Goal: Task Accomplishment & Management: Manage account settings

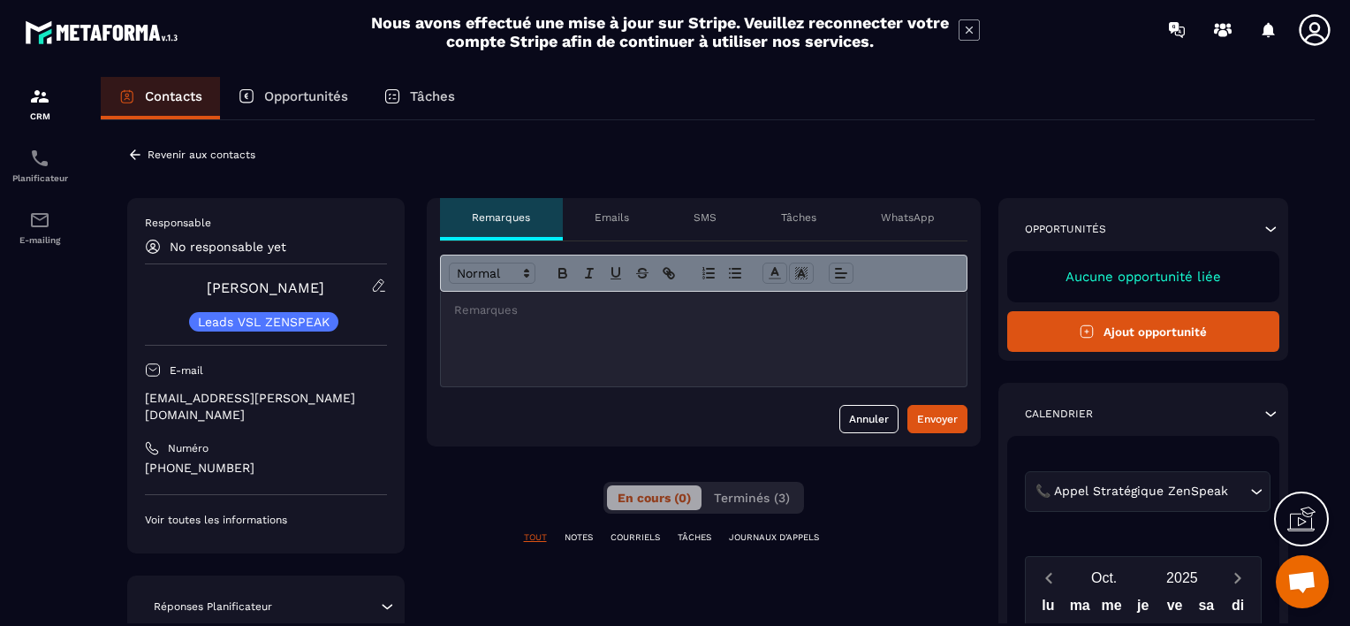
click at [186, 156] on p "Revenir aux contacts" at bounding box center [202, 154] width 108 height 12
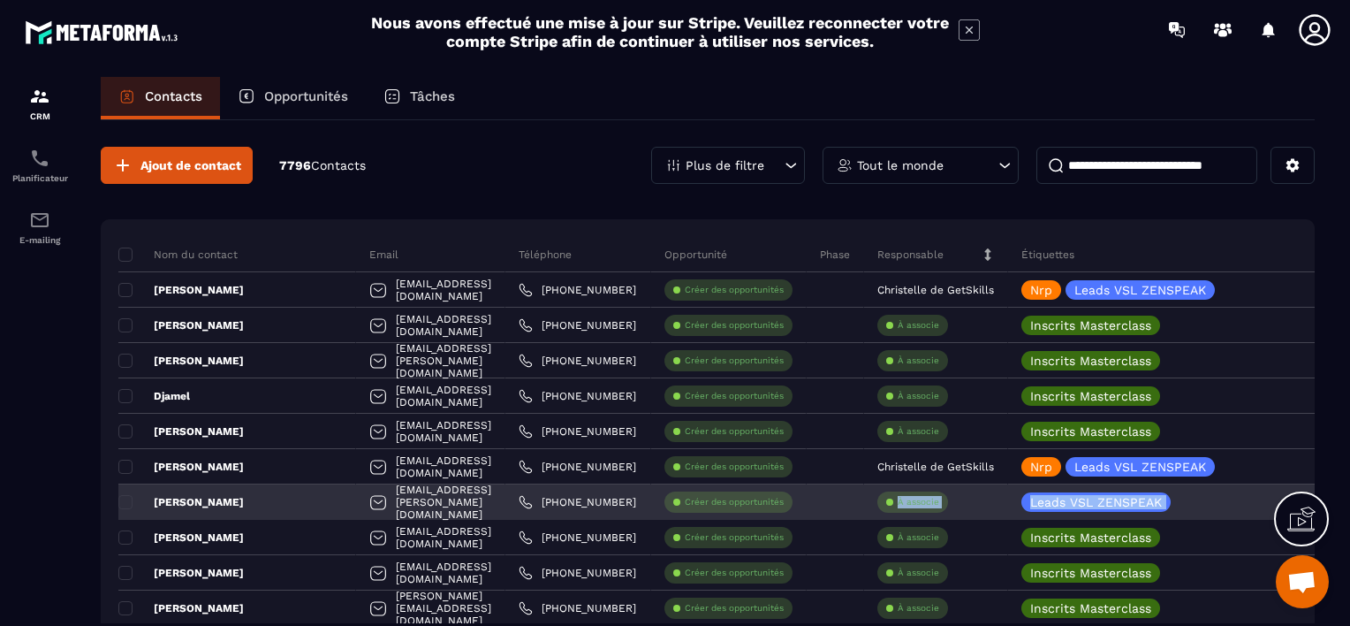
drag, startPoint x: 1184, startPoint y: 502, endPoint x: 811, endPoint y: 493, distance: 373.1
click at [811, 493] on tr "[PERSON_NAME] Yves [EMAIL_ADDRESS][PERSON_NAME][DOMAIN_NAME] [PHONE_NUMBER] Cré…" at bounding box center [1002, 501] width 1768 height 35
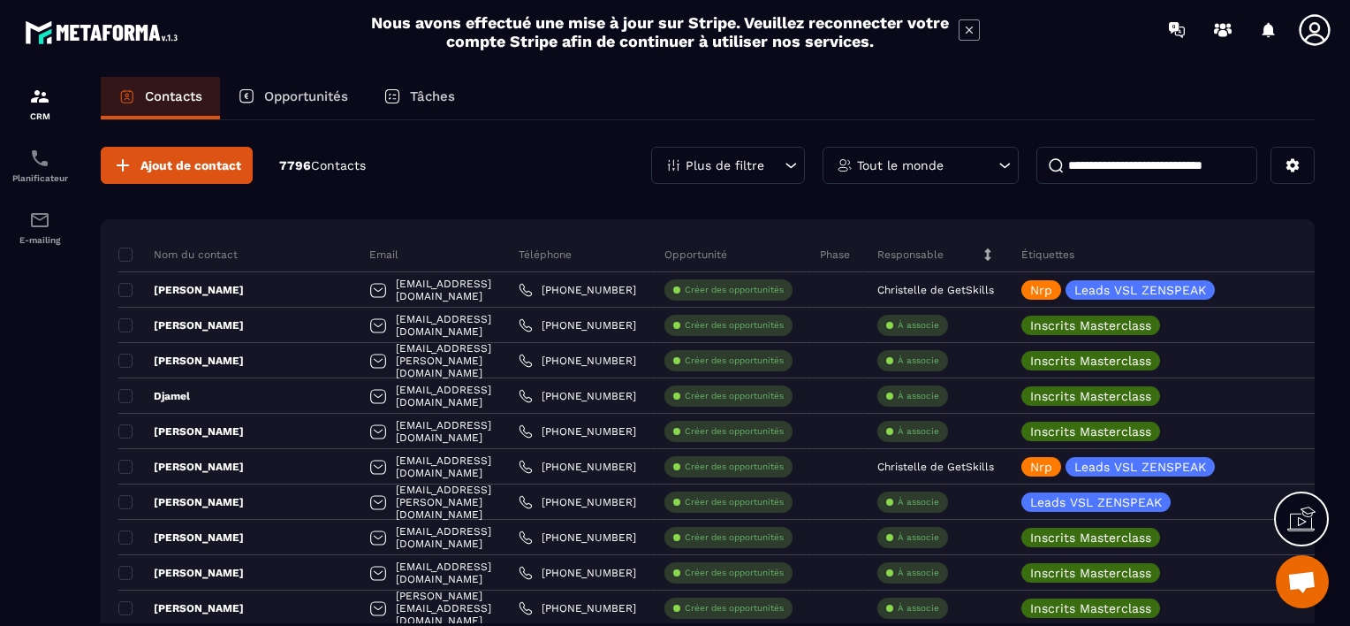
click at [788, 167] on icon at bounding box center [791, 165] width 18 height 18
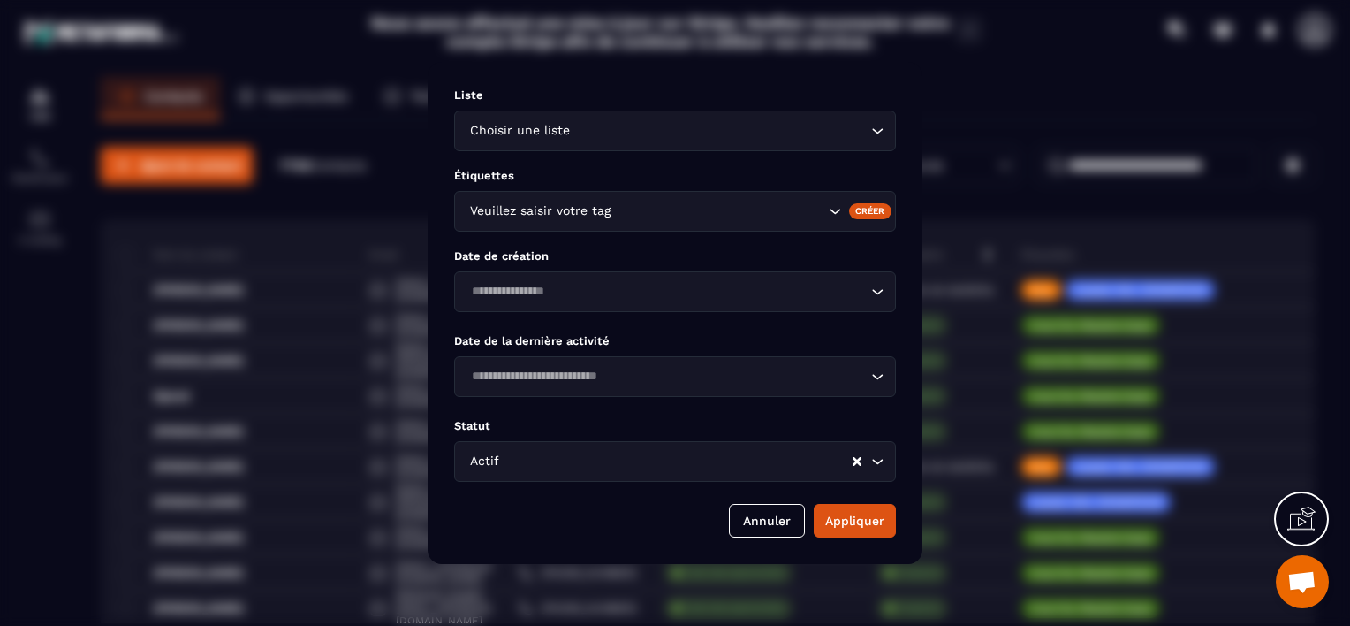
click at [831, 212] on icon "Search for option" at bounding box center [835, 211] width 18 height 18
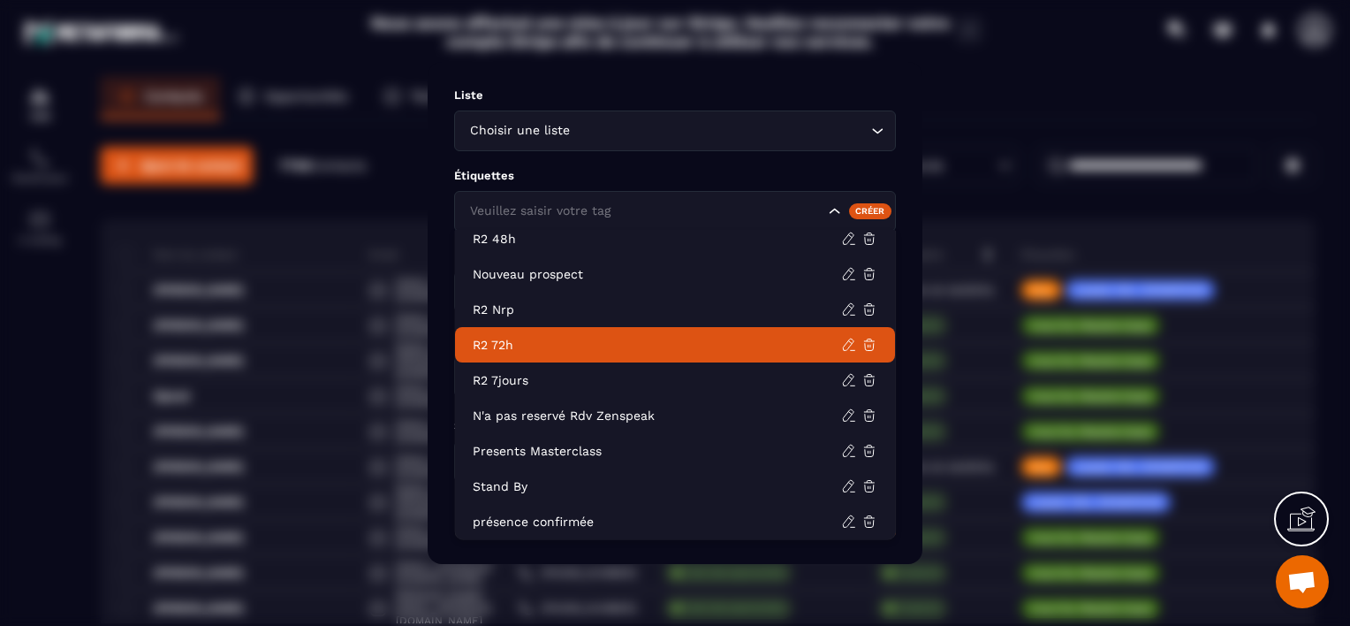
scroll to position [548, 0]
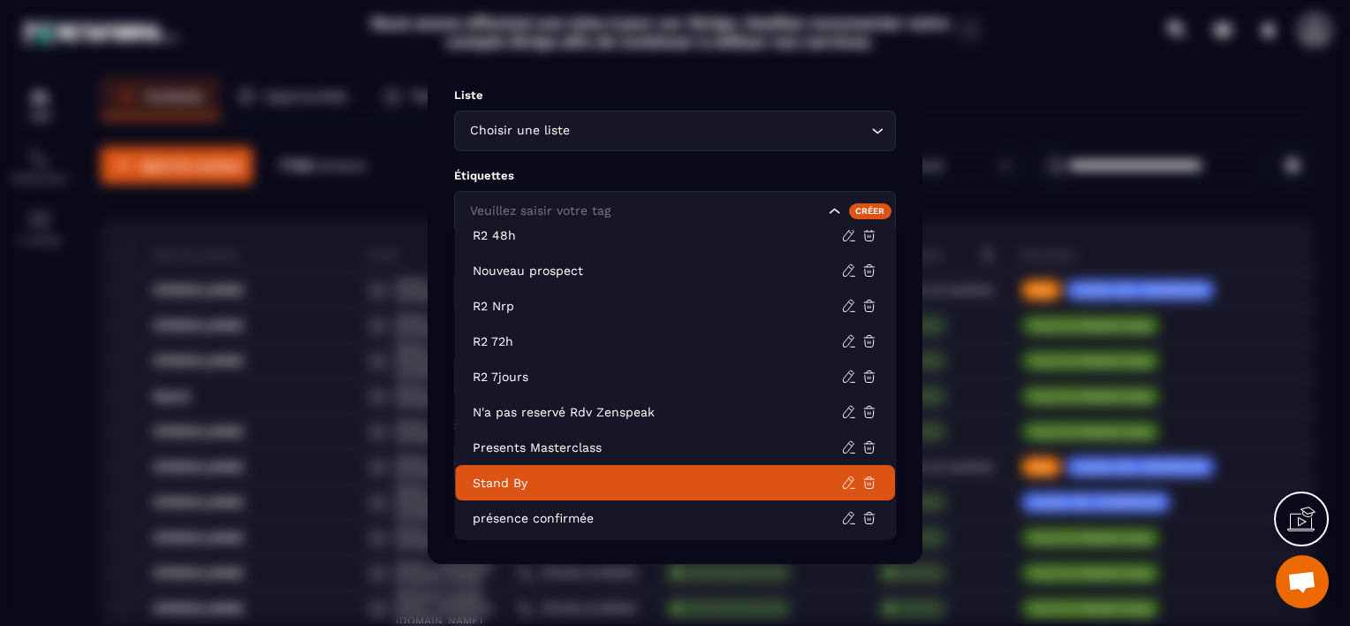
click at [692, 469] on li "Stand By" at bounding box center [675, 482] width 440 height 35
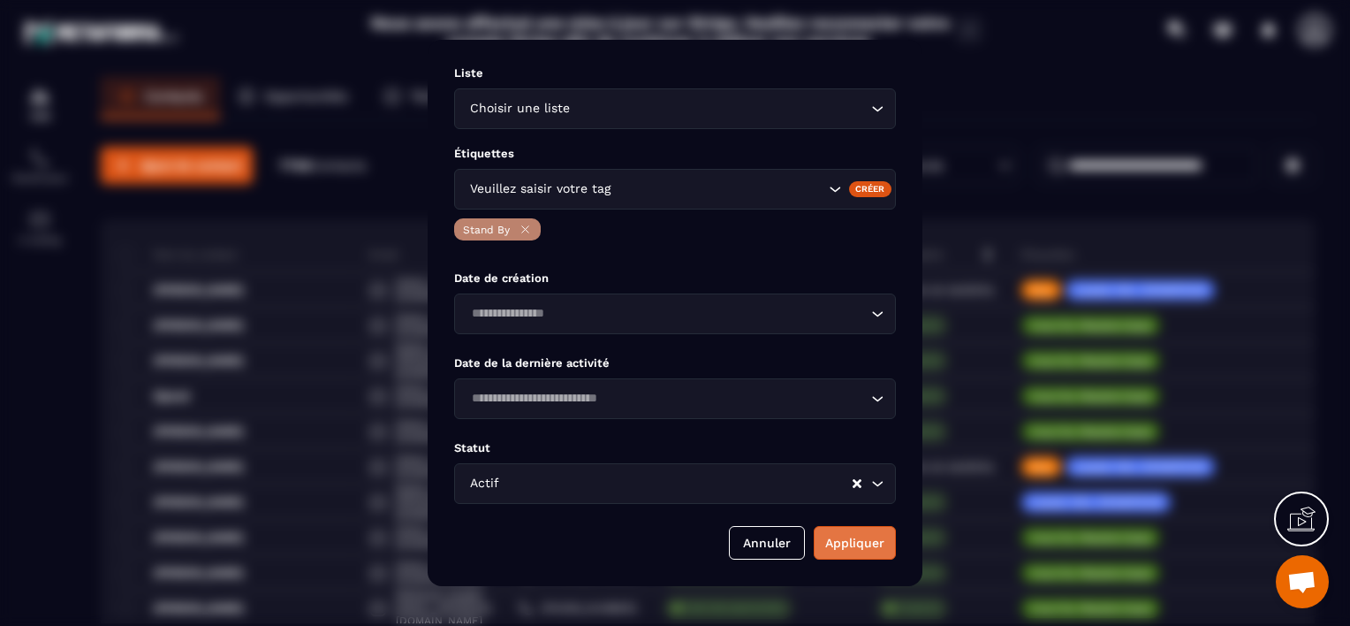
click at [837, 536] on button "Appliquer" at bounding box center [855, 543] width 82 height 34
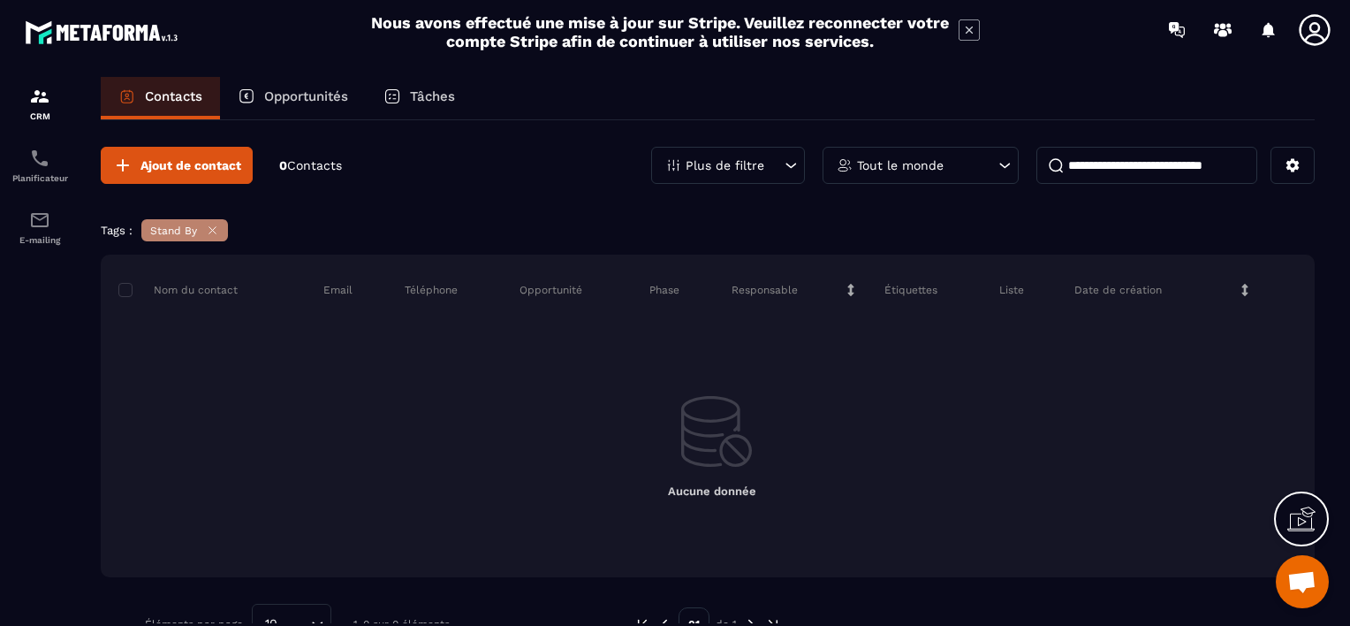
click at [211, 225] on icon at bounding box center [212, 230] width 13 height 13
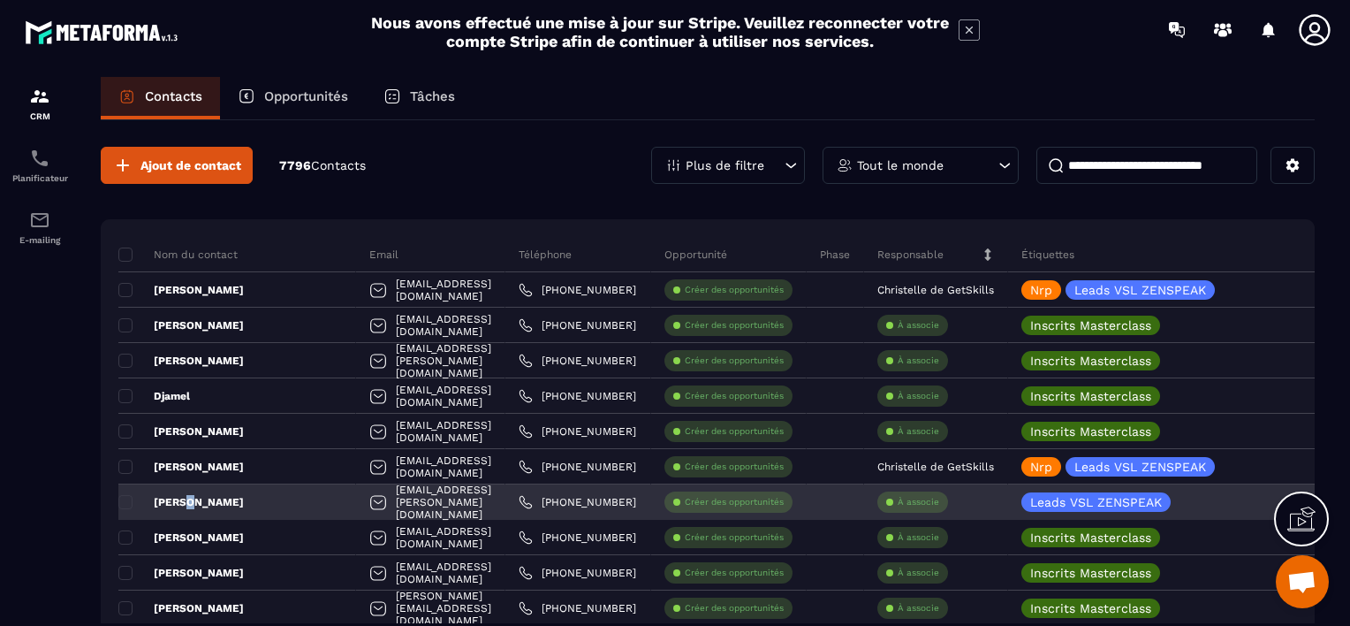
click at [186, 500] on p "[PERSON_NAME]" at bounding box center [181, 502] width 126 height 14
